Goal: Task Accomplishment & Management: Use online tool/utility

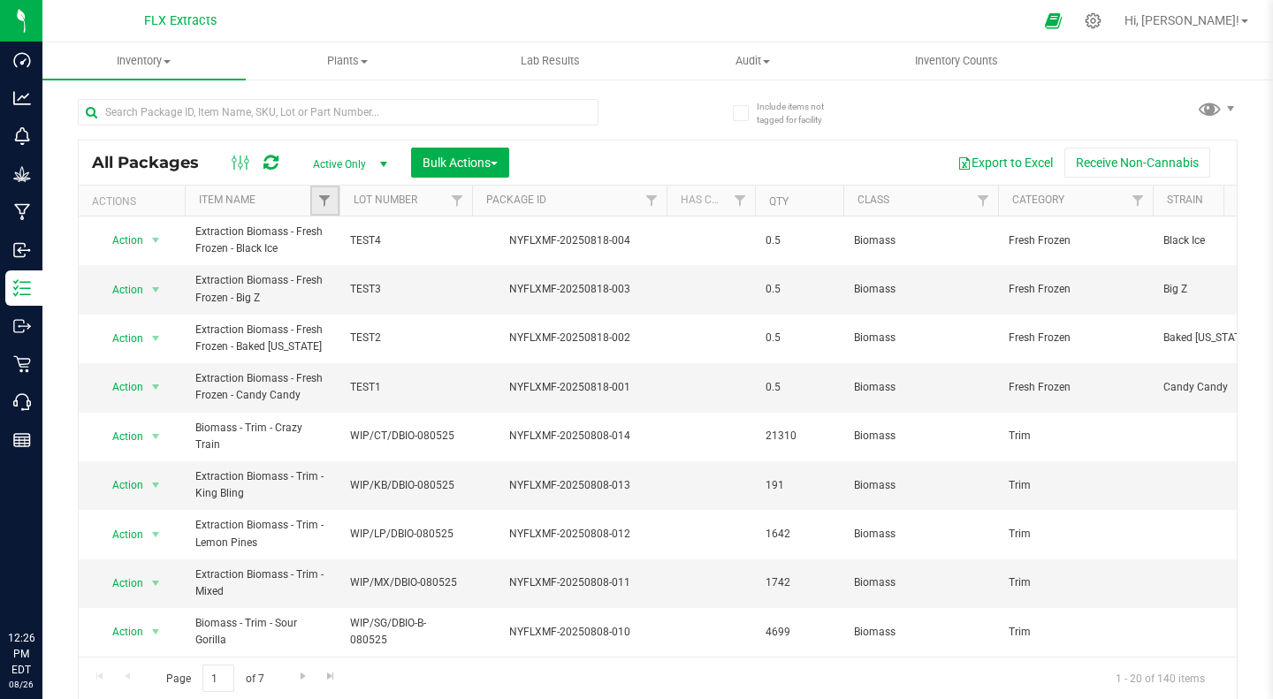
click at [318, 210] on link "Filter" at bounding box center [324, 201] width 29 height 30
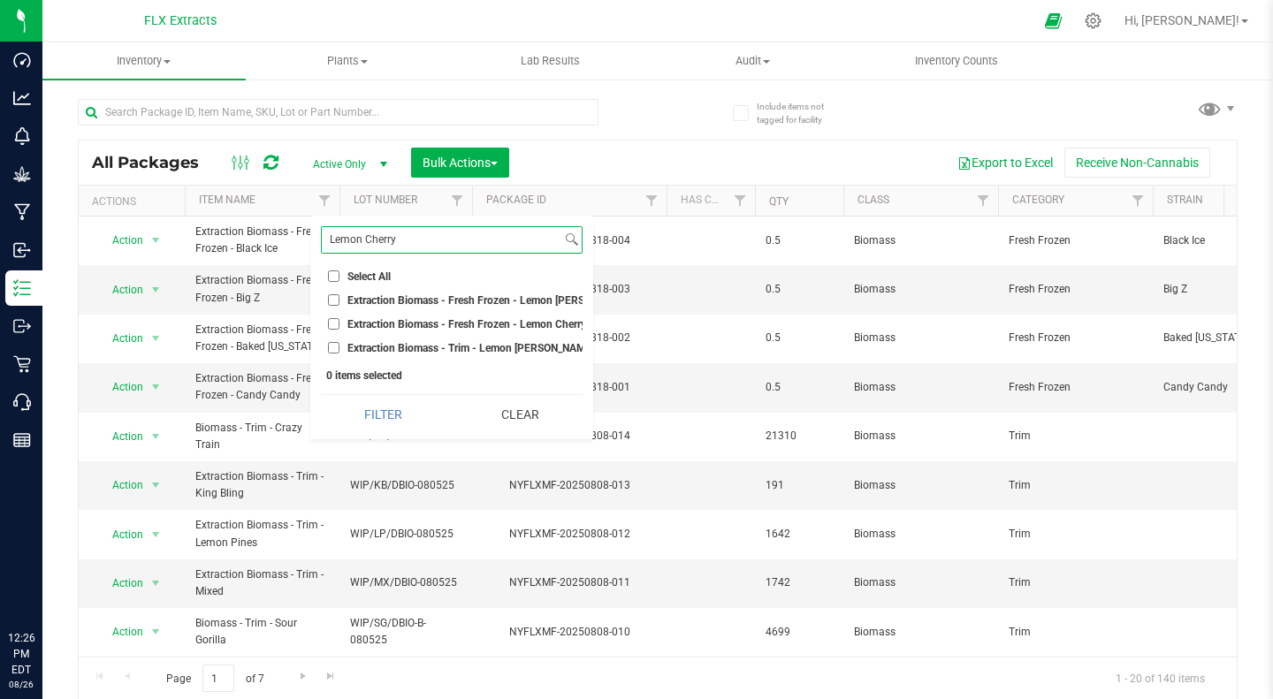
type input "Lemon Cherry"
click at [331, 300] on input "Extraction Biomass - Fresh Frozen - Lemon [PERSON_NAME]" at bounding box center [333, 299] width 11 height 11
checkbox input "true"
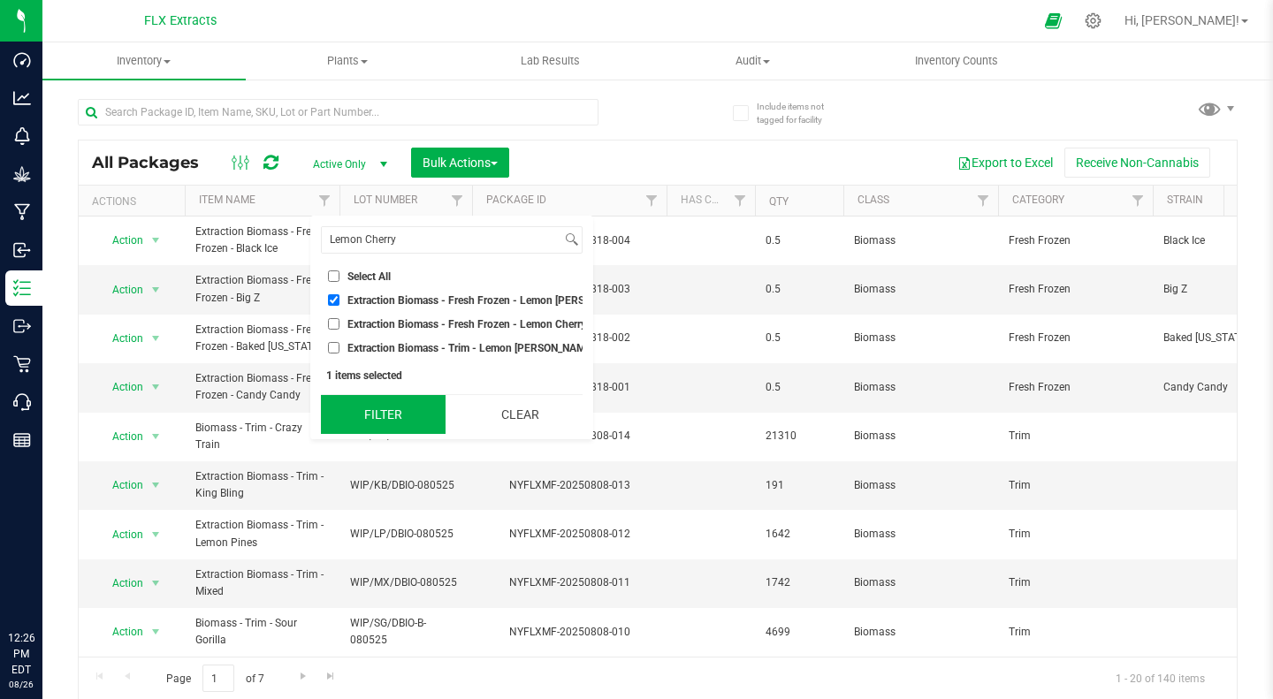
click at [396, 430] on button "Filter" at bounding box center [383, 414] width 125 height 39
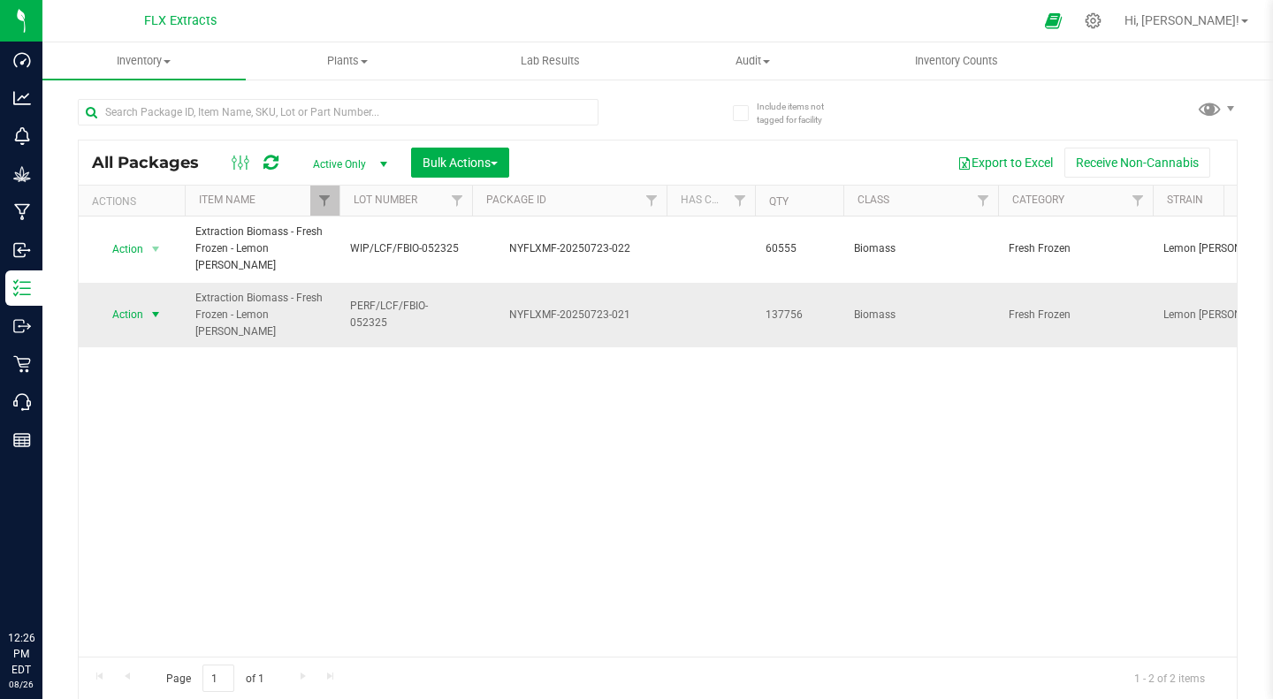
click at [153, 327] on span "select" at bounding box center [156, 314] width 22 height 25
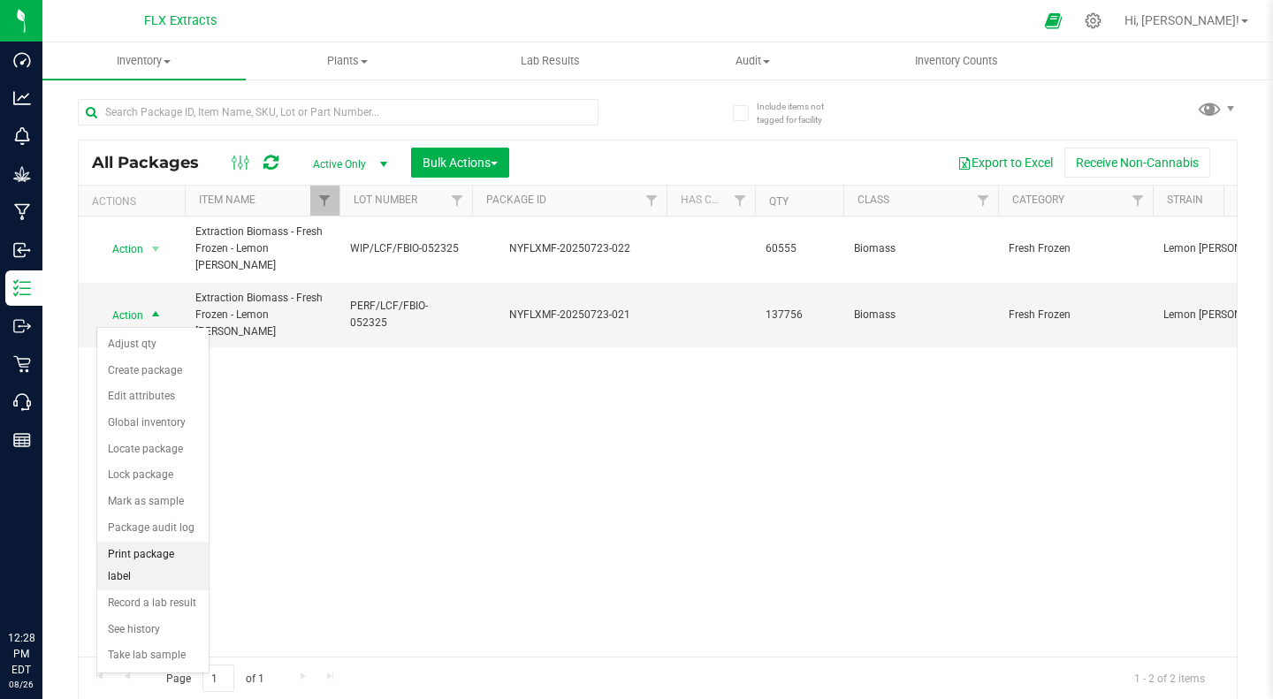
click at [175, 553] on li "Print package label" at bounding box center [152, 566] width 111 height 49
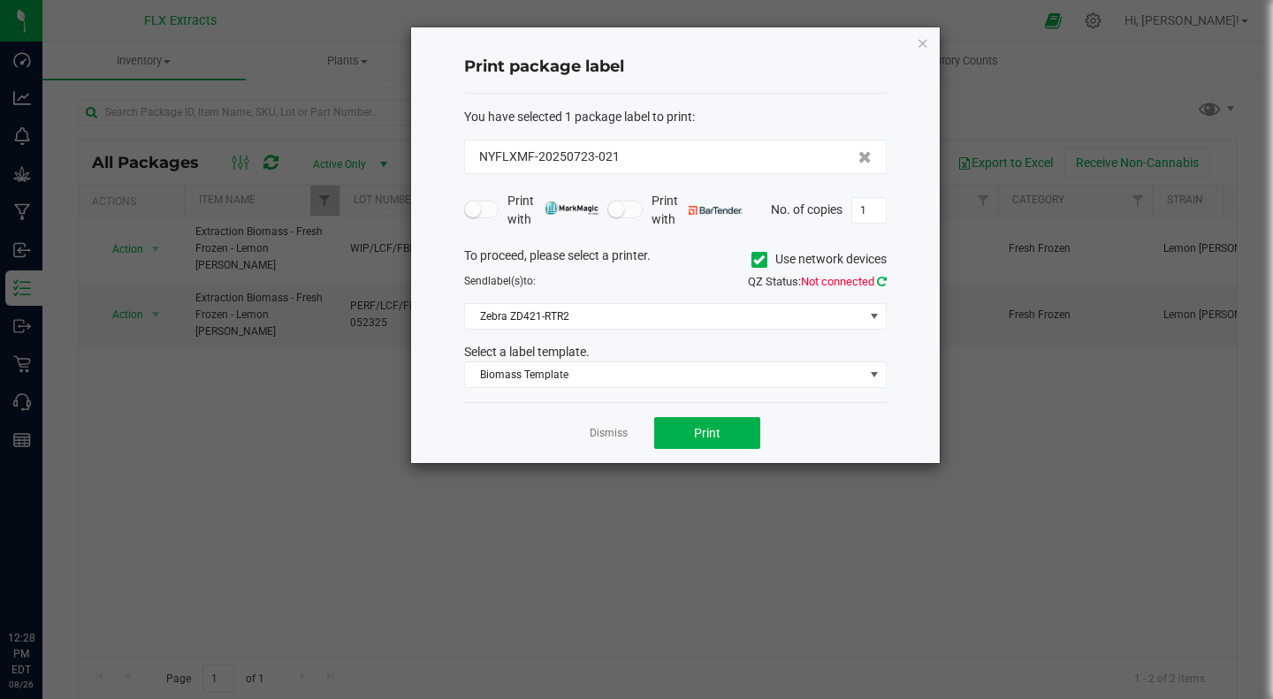
click at [885, 278] on icon at bounding box center [882, 281] width 10 height 11
click at [842, 453] on div "Dismiss Print" at bounding box center [675, 432] width 423 height 61
click at [865, 208] on input "1" at bounding box center [869, 210] width 34 height 25
type input "1"
type input "20"
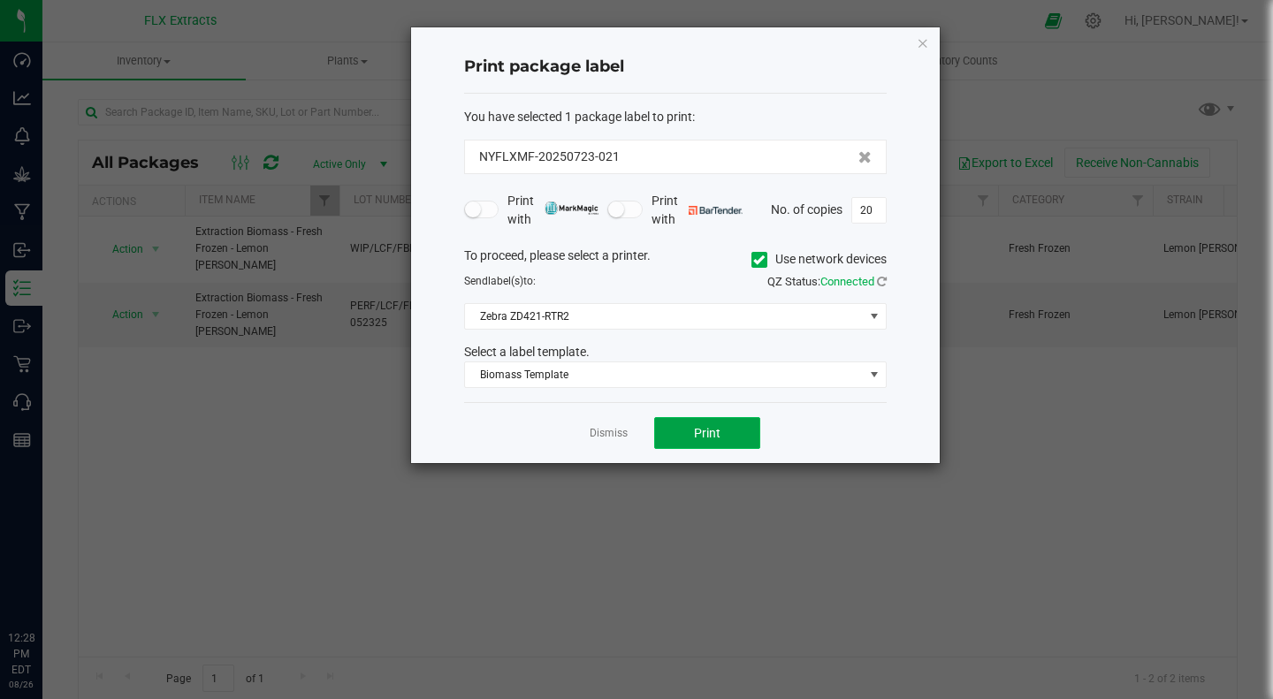
click at [694, 423] on button "Print" at bounding box center [707, 433] width 106 height 32
click at [586, 440] on div "Dismiss Print" at bounding box center [675, 432] width 423 height 61
click at [602, 439] on link "Dismiss" at bounding box center [609, 433] width 38 height 15
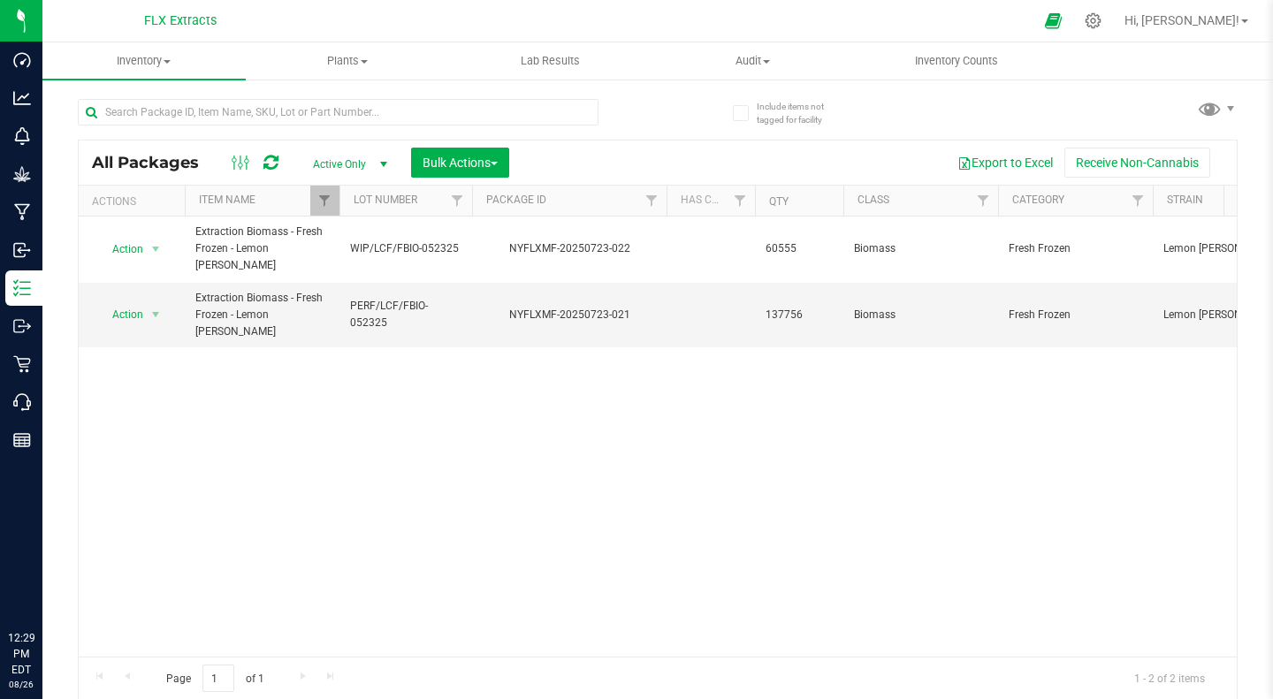
click at [514, 460] on div "Action Action Adjust qty Create package Edit attributes Global inventory Locate…" at bounding box center [658, 437] width 1158 height 440
